Goal: Communication & Community: Share content

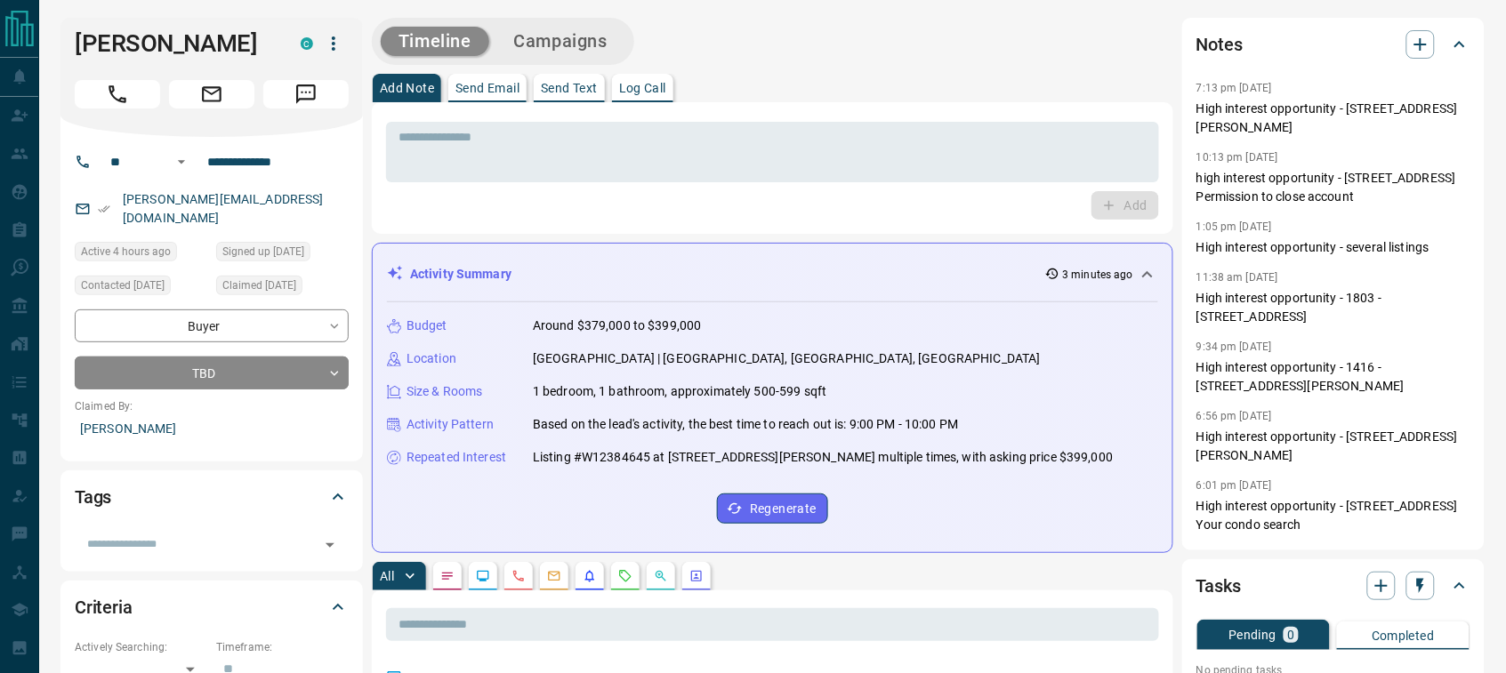
drag, startPoint x: 477, startPoint y: 89, endPoint x: 477, endPoint y: 107, distance: 17.8
click at [478, 89] on p "Send Email" at bounding box center [487, 88] width 64 height 12
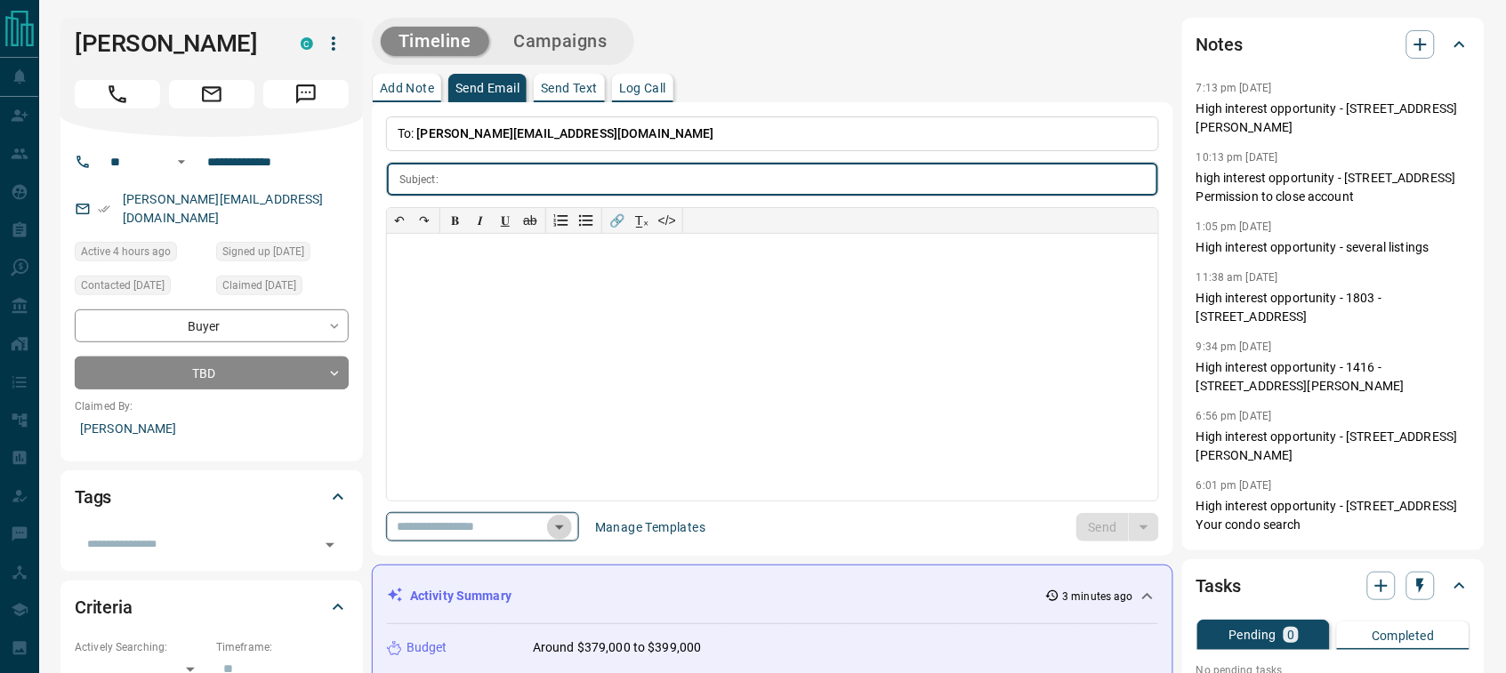
click at [570, 525] on icon "Open" at bounding box center [559, 527] width 21 height 21
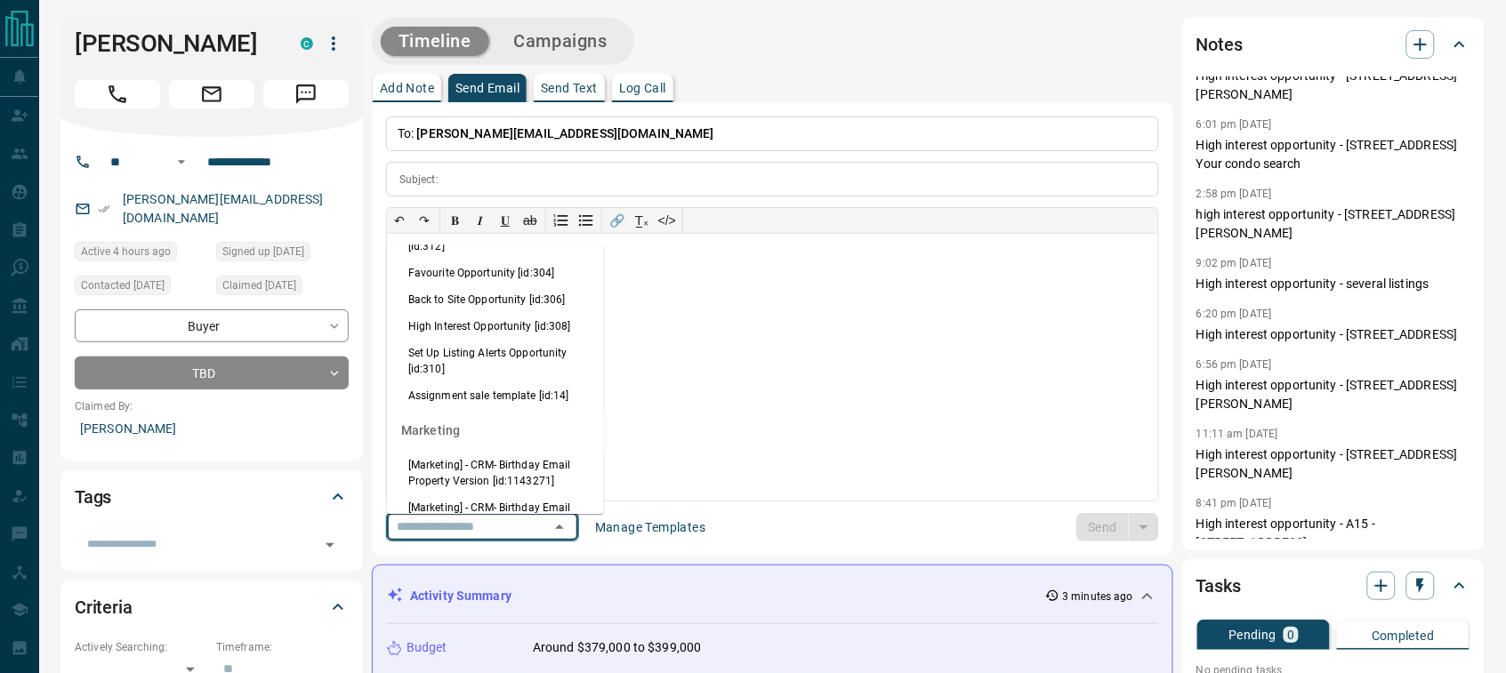
scroll to position [1834, 0]
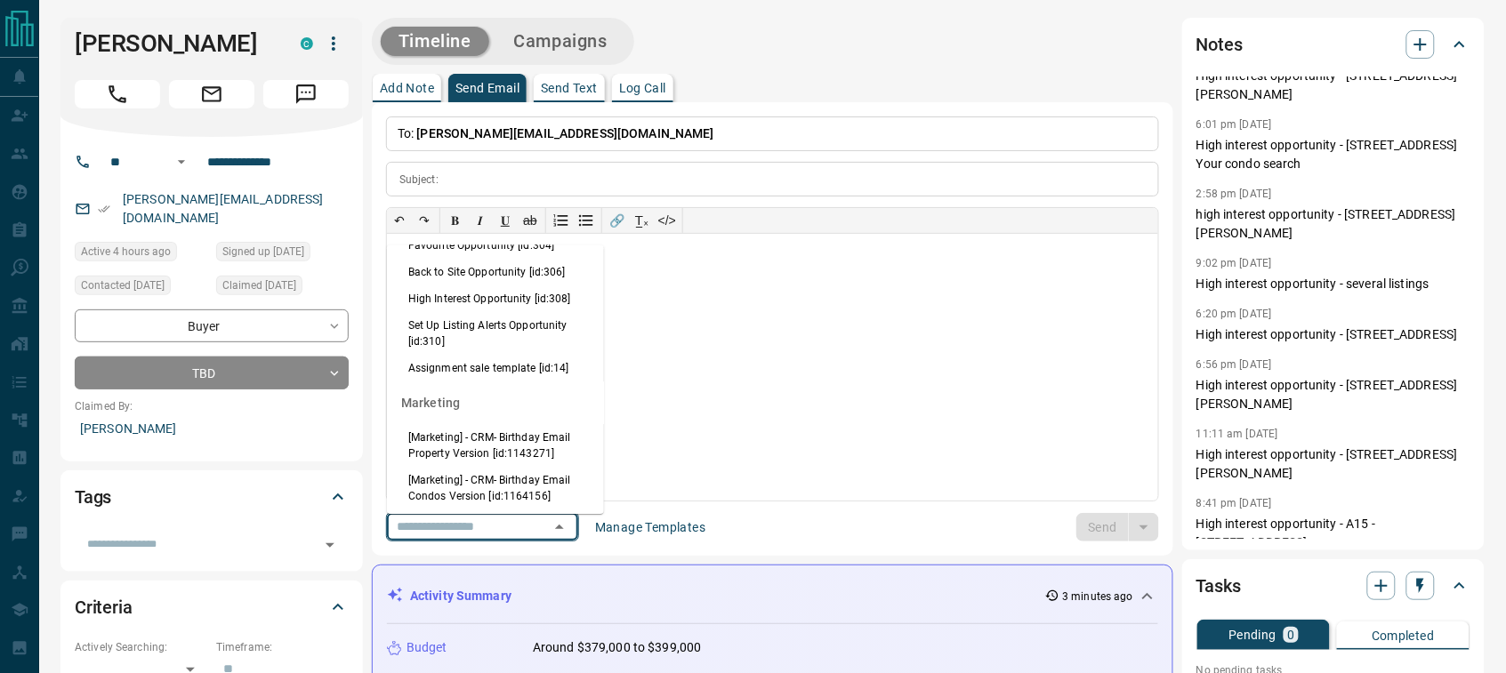
click at [482, 312] on li "High Interest Opportunity [id:308]" at bounding box center [495, 299] width 217 height 27
type input "**********"
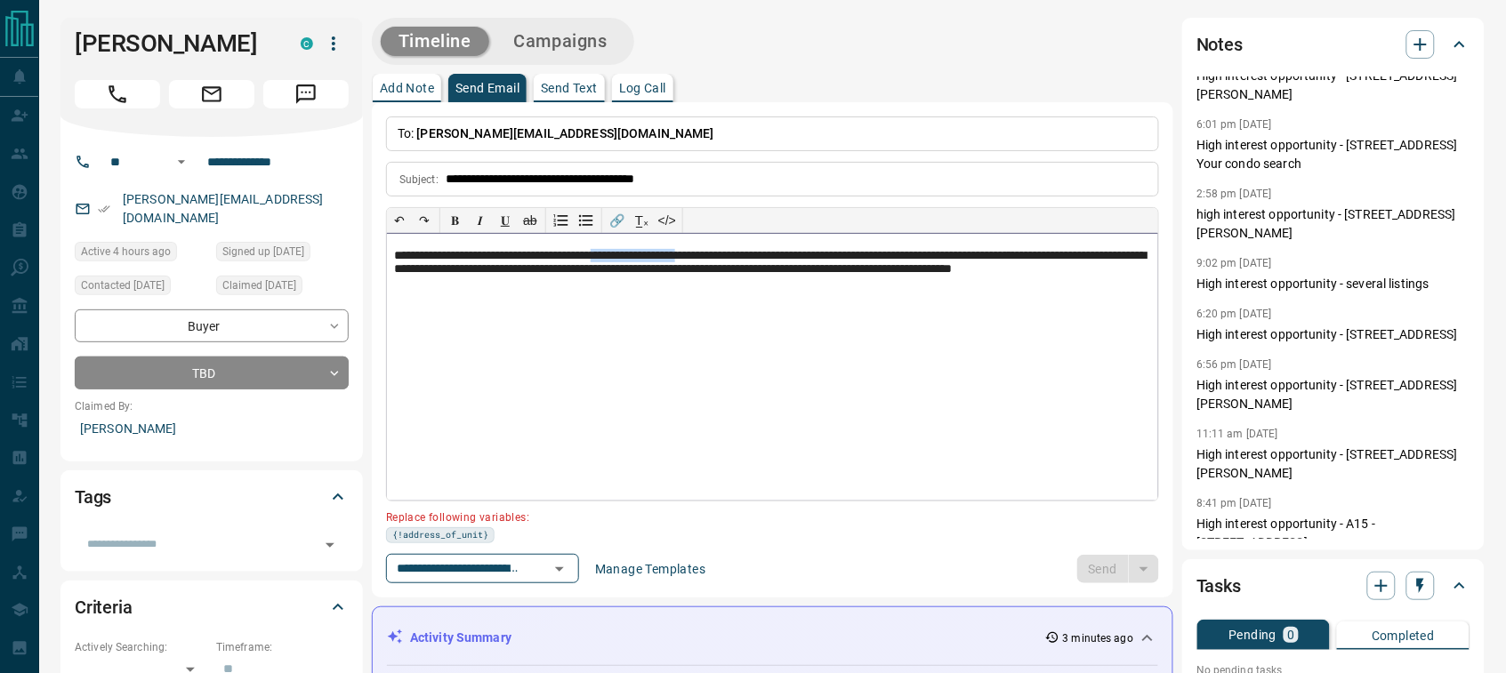
drag, startPoint x: 741, startPoint y: 260, endPoint x: 640, endPoint y: 264, distance: 100.6
click at [640, 264] on p "**********" at bounding box center [772, 272] width 757 height 47
paste div
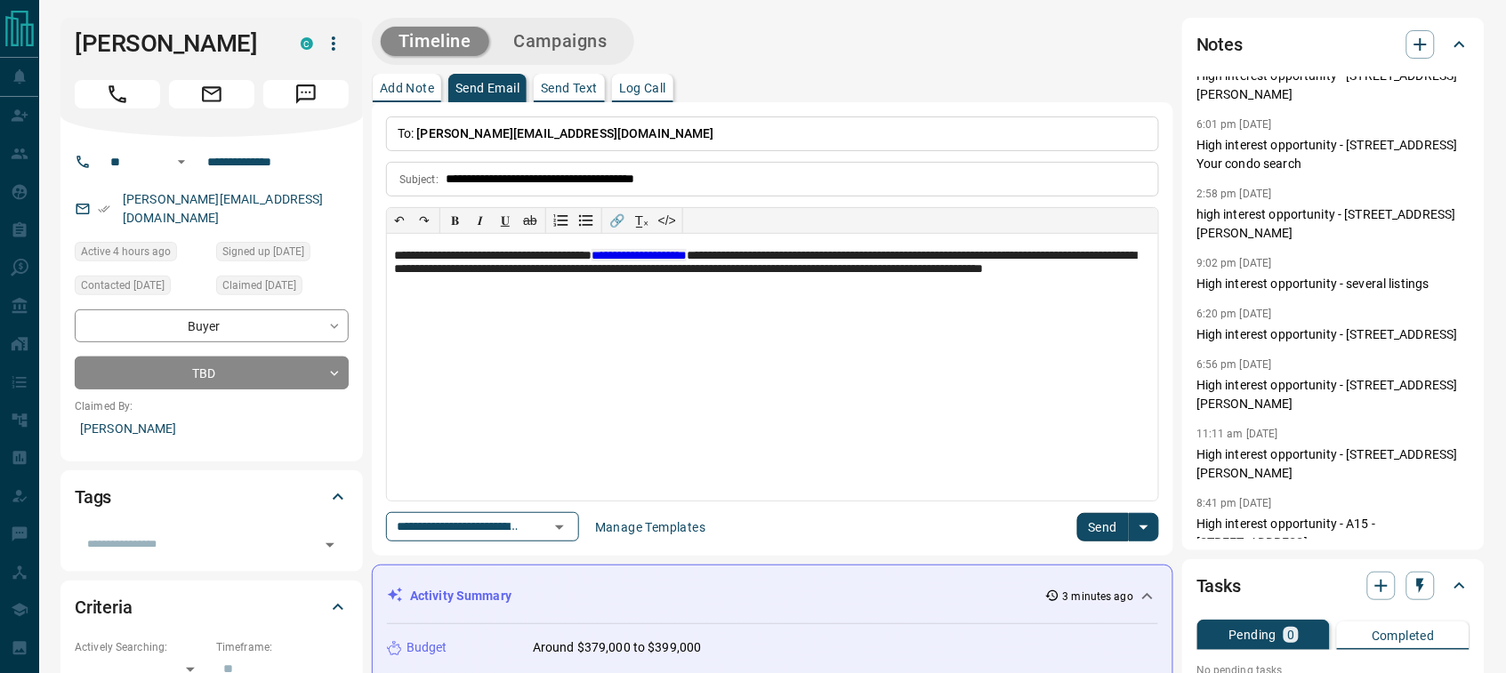
click at [1092, 522] on button "Send" at bounding box center [1103, 527] width 52 height 28
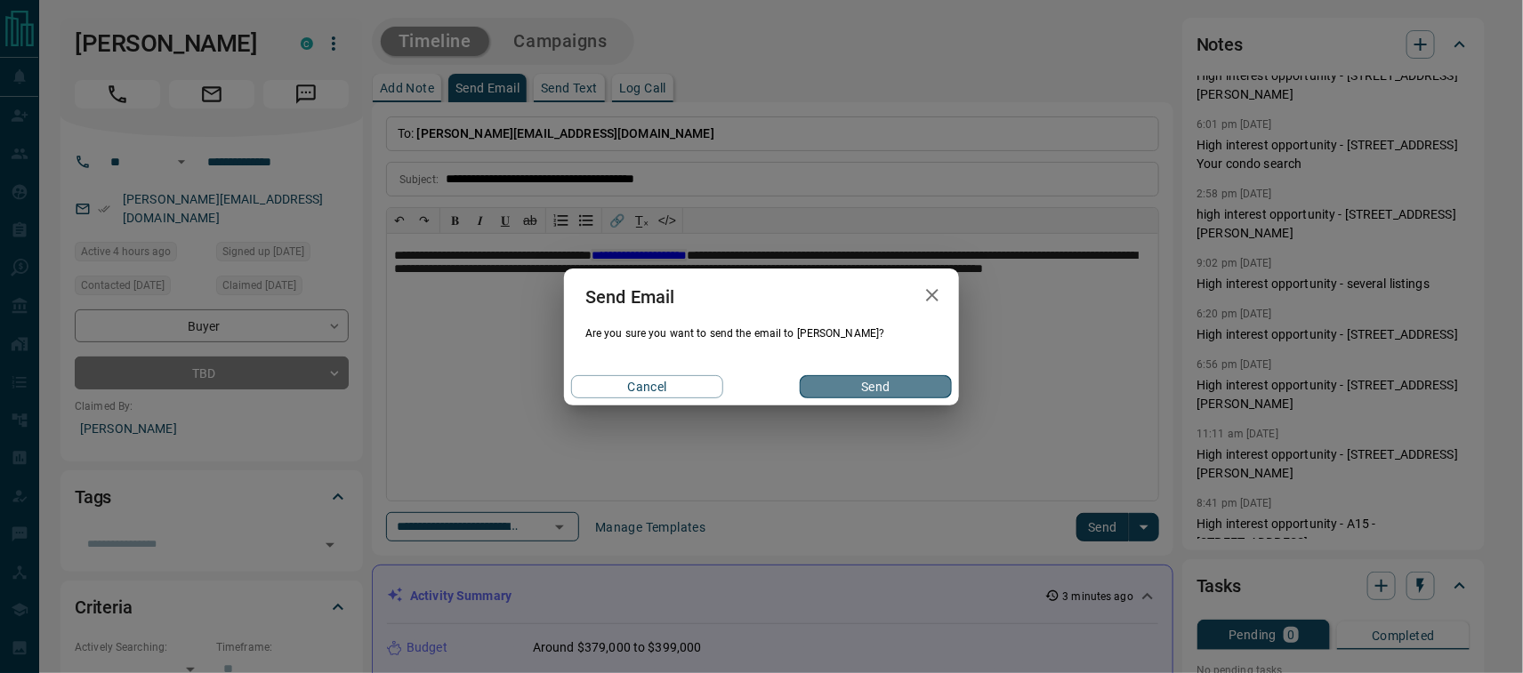
click at [890, 380] on button "Send" at bounding box center [876, 386] width 152 height 23
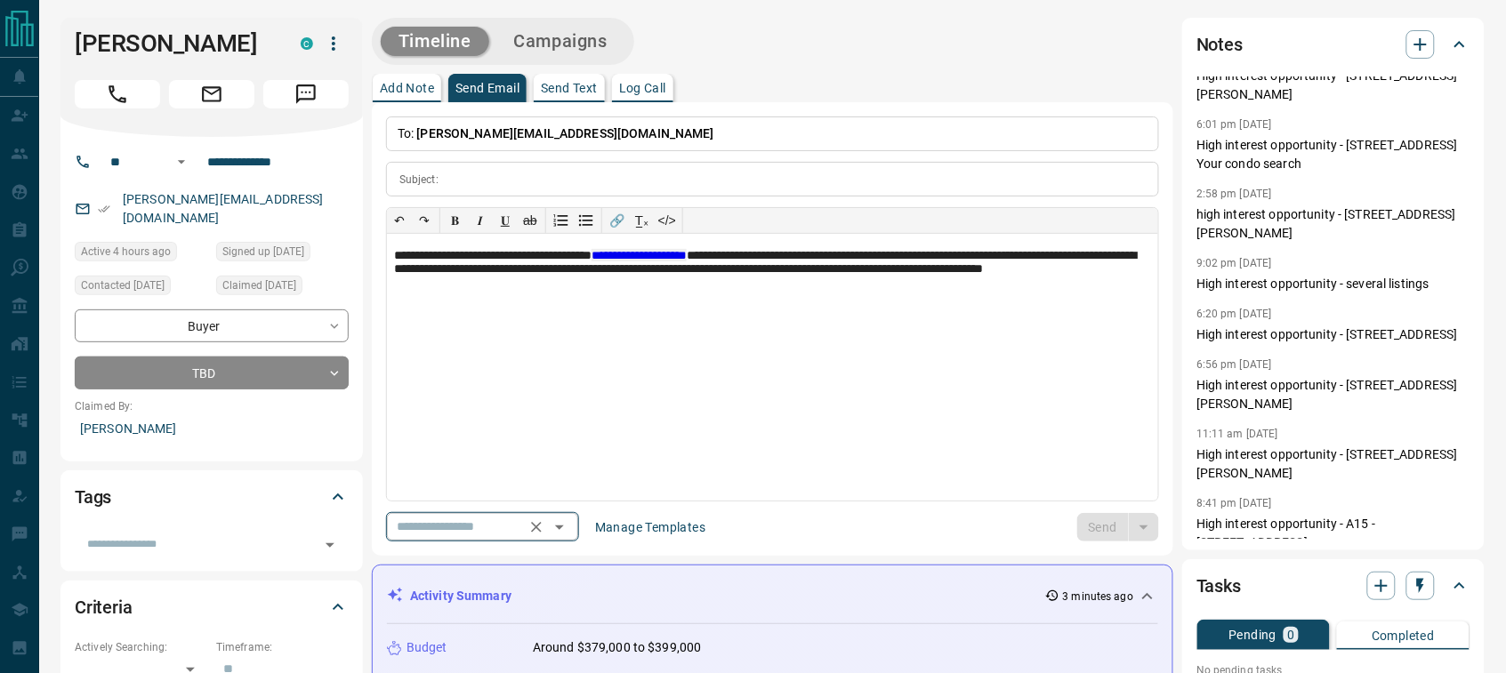
click at [570, 527] on icon "Open" at bounding box center [559, 527] width 21 height 21
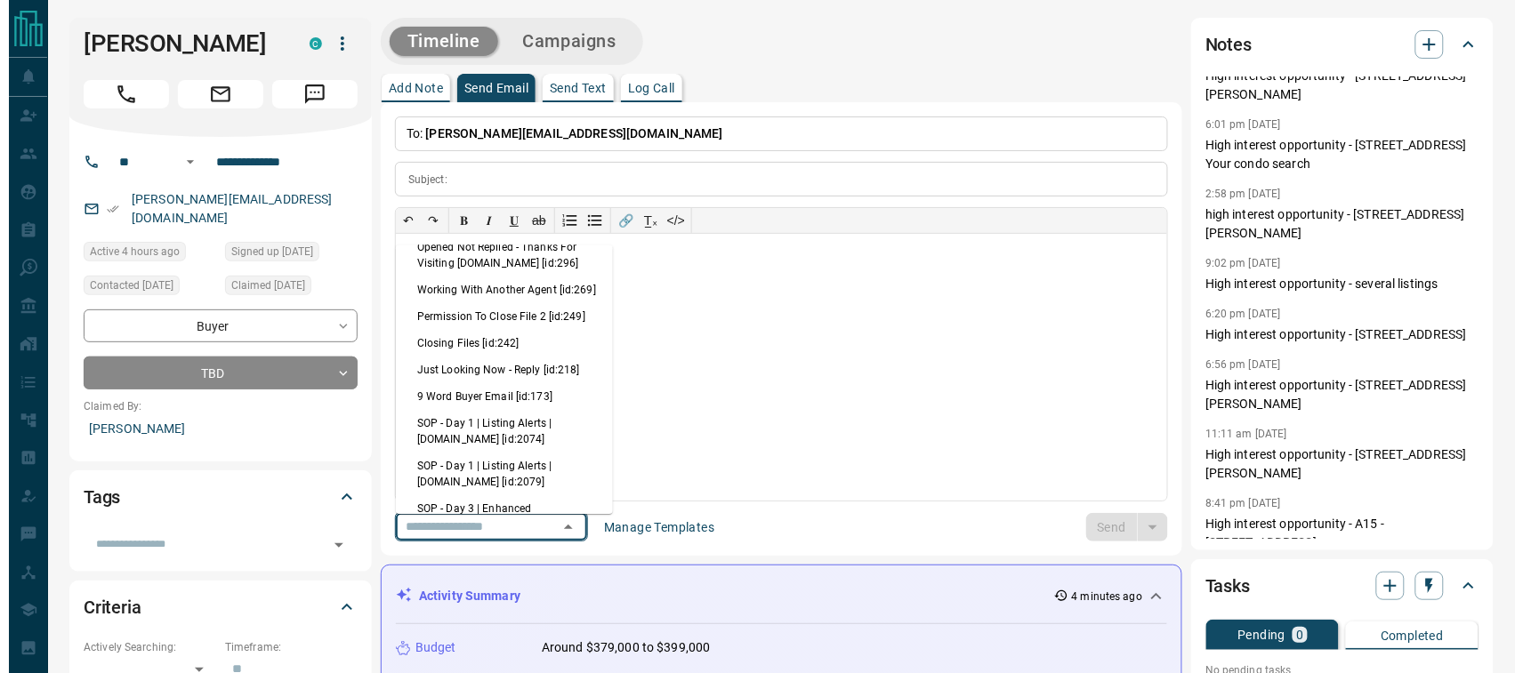
scroll to position [611, 0]
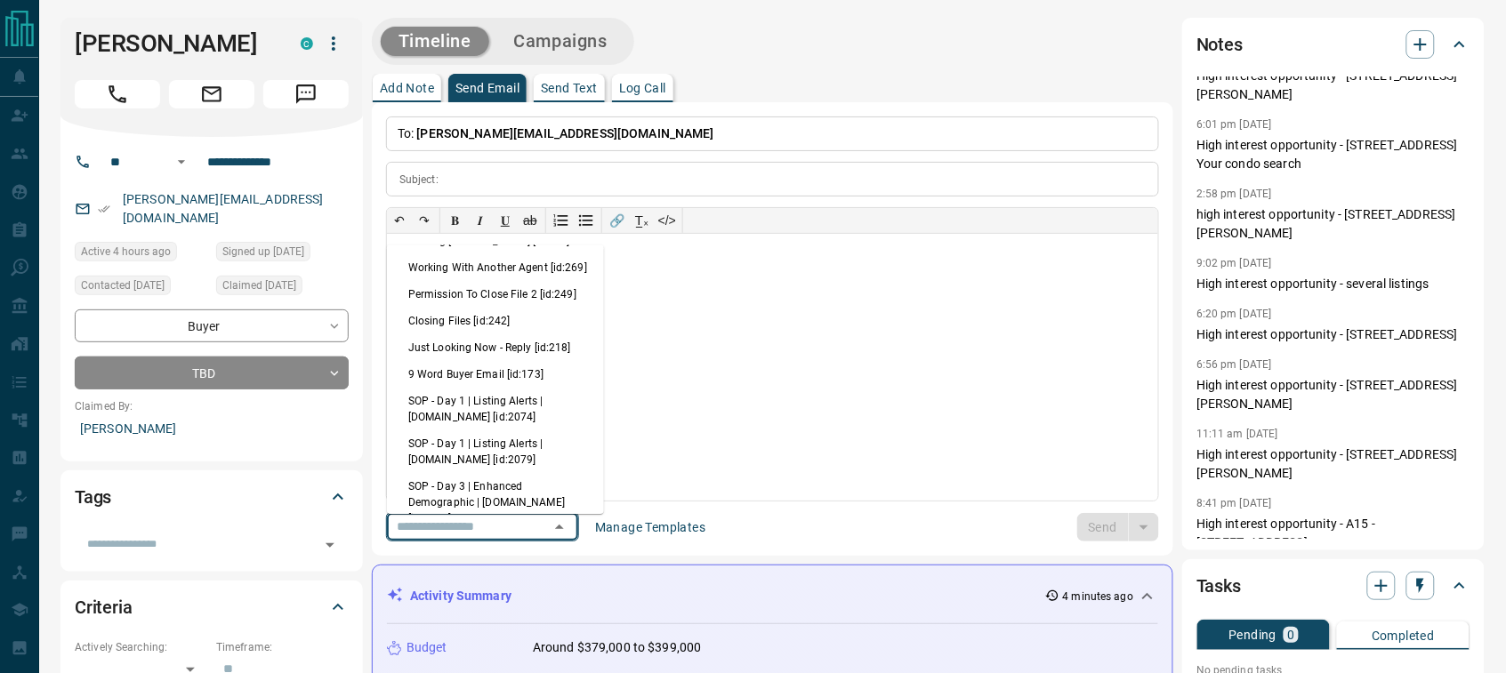
click at [489, 334] on li "Closing Files [id:242]" at bounding box center [495, 321] width 217 height 27
type input "**********"
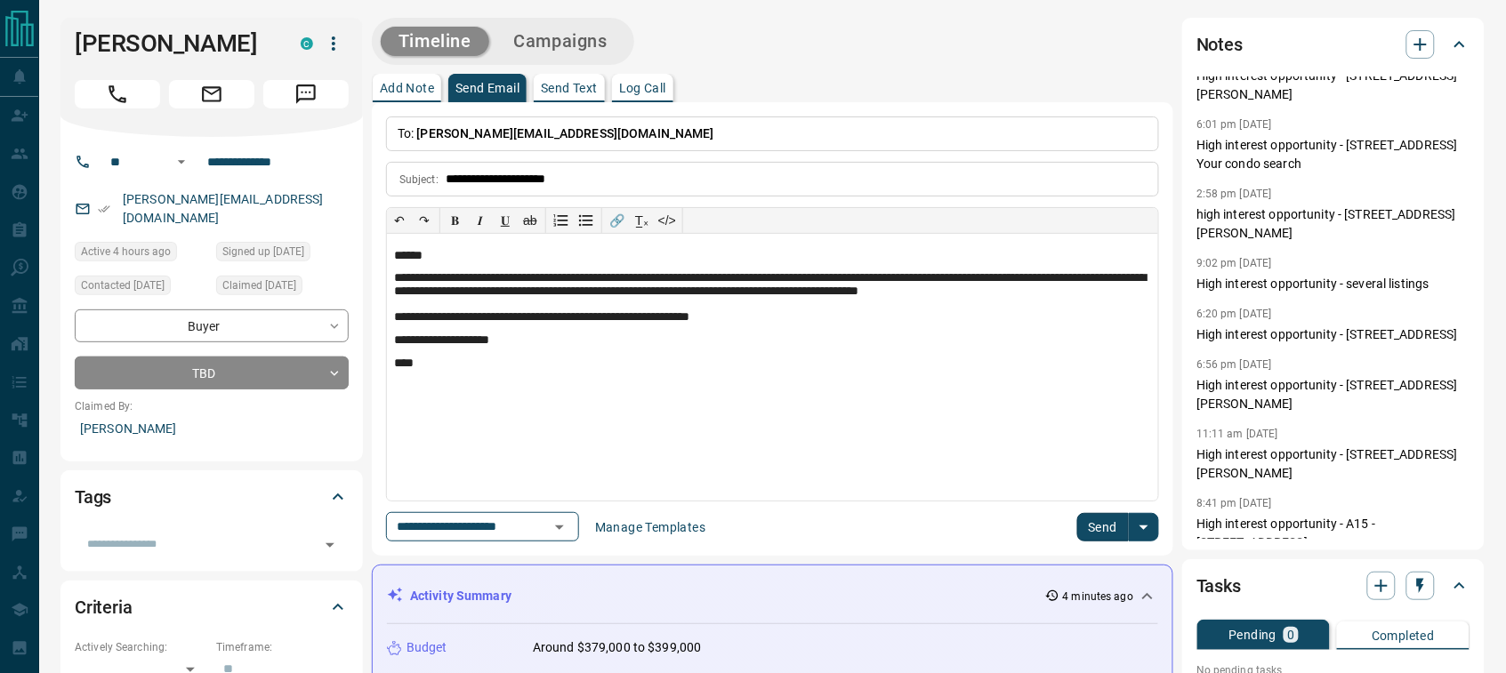
click at [1083, 521] on button "Send" at bounding box center [1103, 527] width 52 height 28
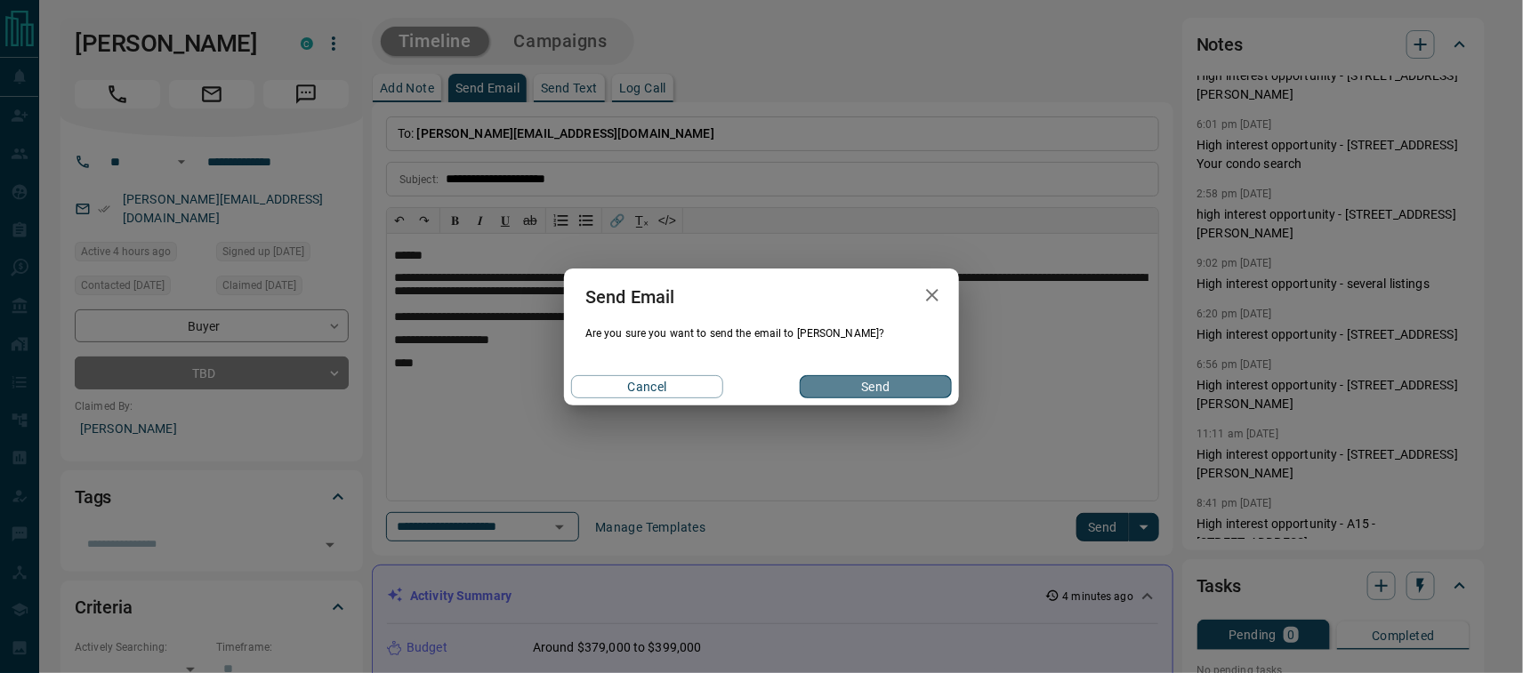
click at [865, 383] on button "Send" at bounding box center [876, 386] width 152 height 23
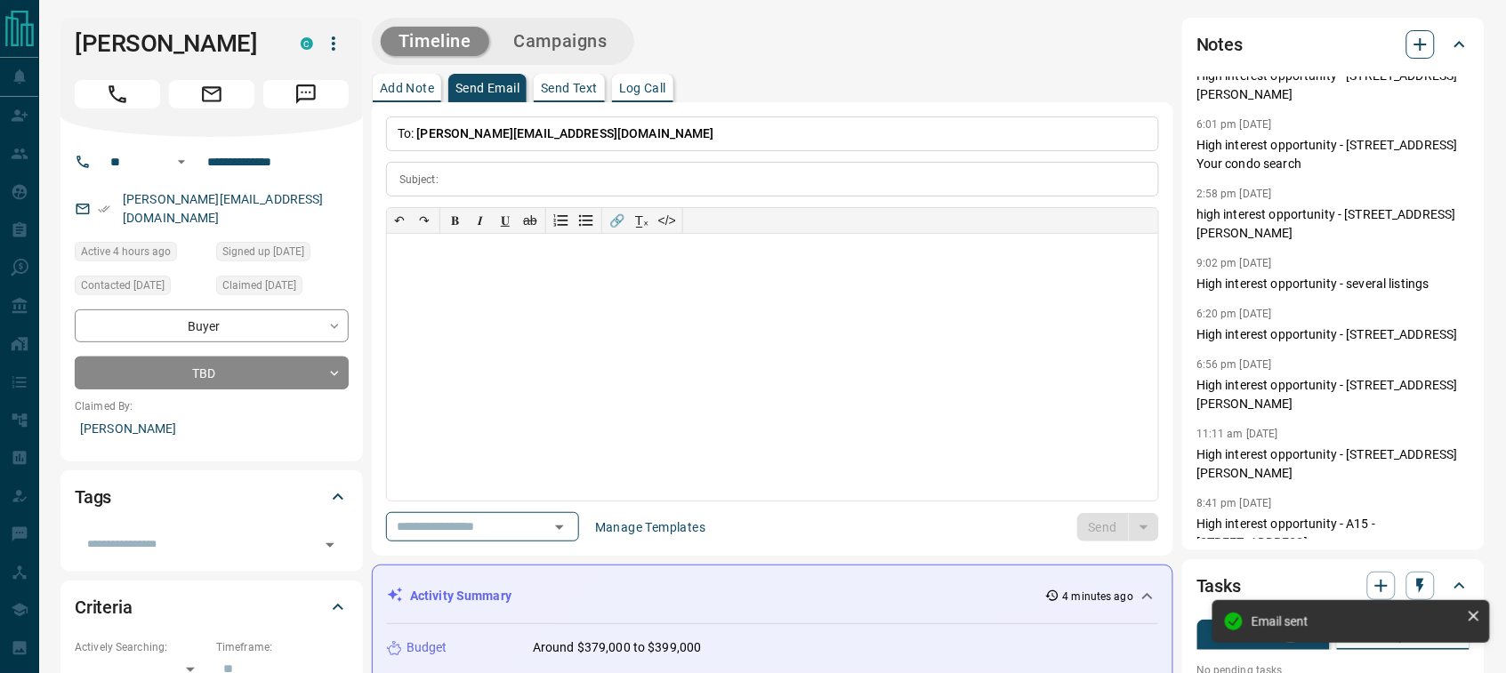
click at [1410, 41] on icon "button" at bounding box center [1420, 44] width 21 height 21
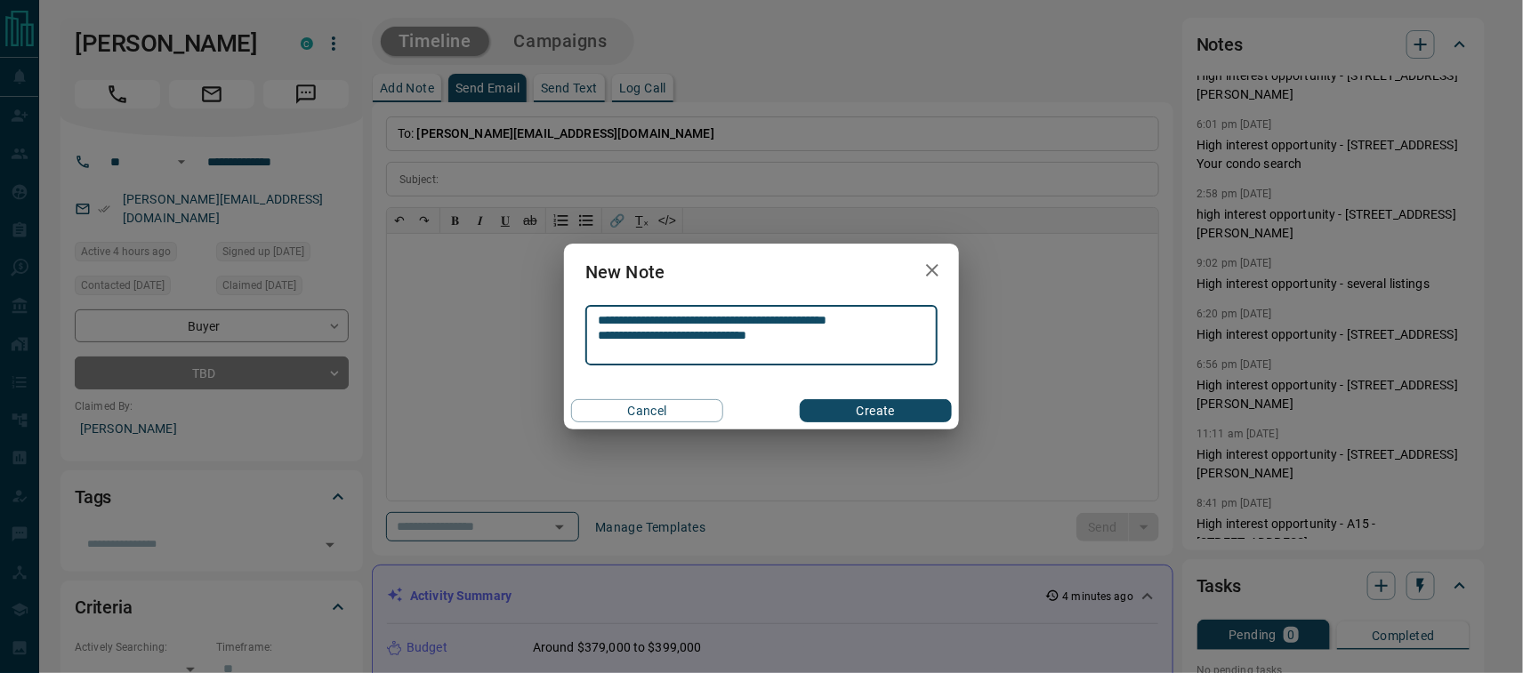
type textarea "**********"
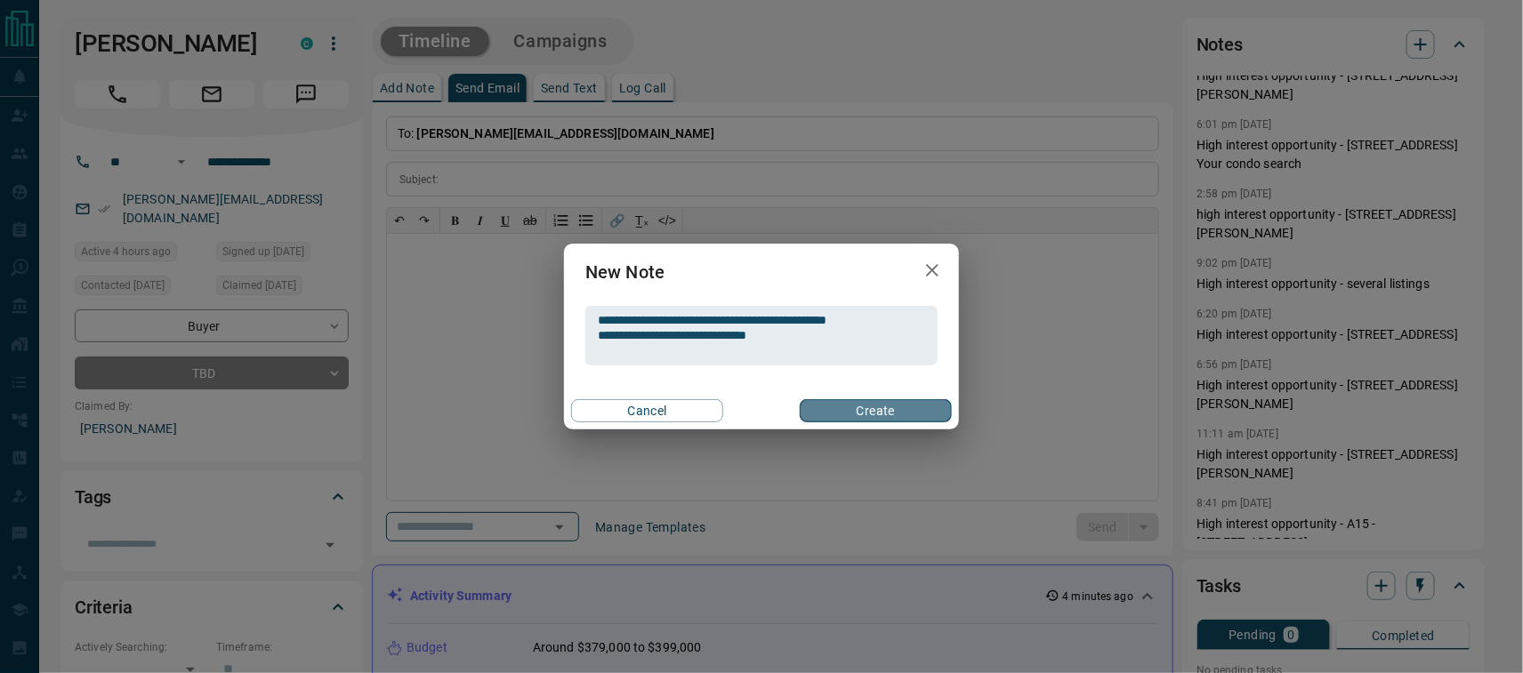
click at [878, 405] on button "Create" at bounding box center [876, 410] width 152 height 23
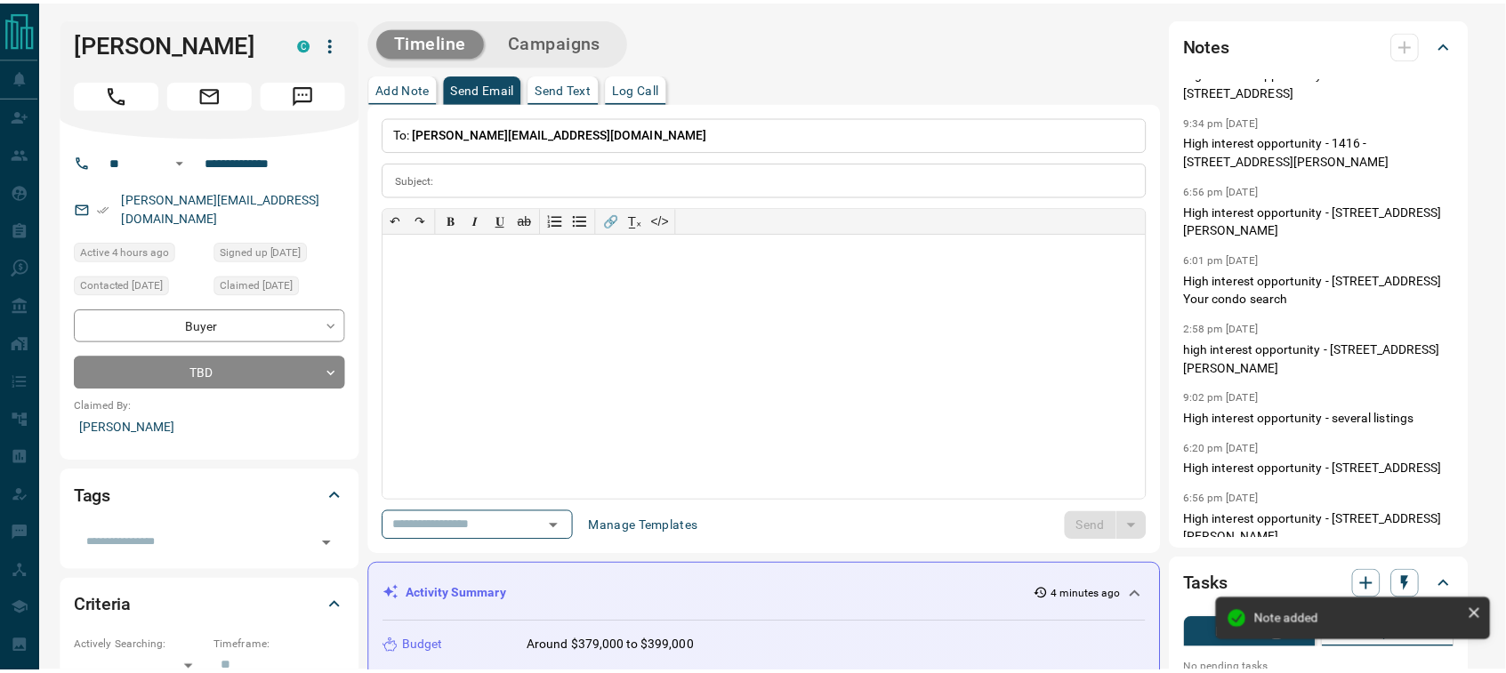
scroll to position [449, 0]
